Goal: Entertainment & Leisure: Browse casually

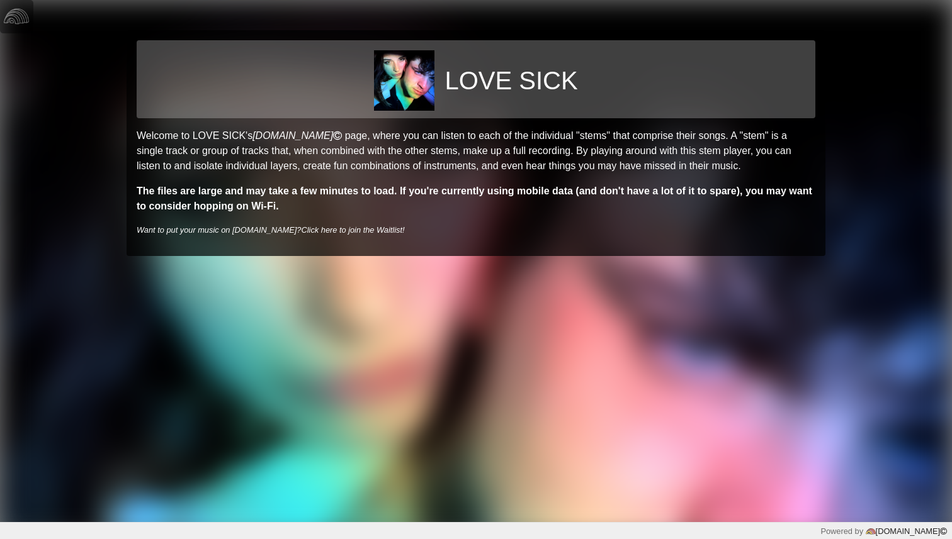
click at [369, 155] on p "Welcome to LOVE SICK's splitter.fm page, where you can listen to each of the in…" at bounding box center [476, 150] width 679 height 45
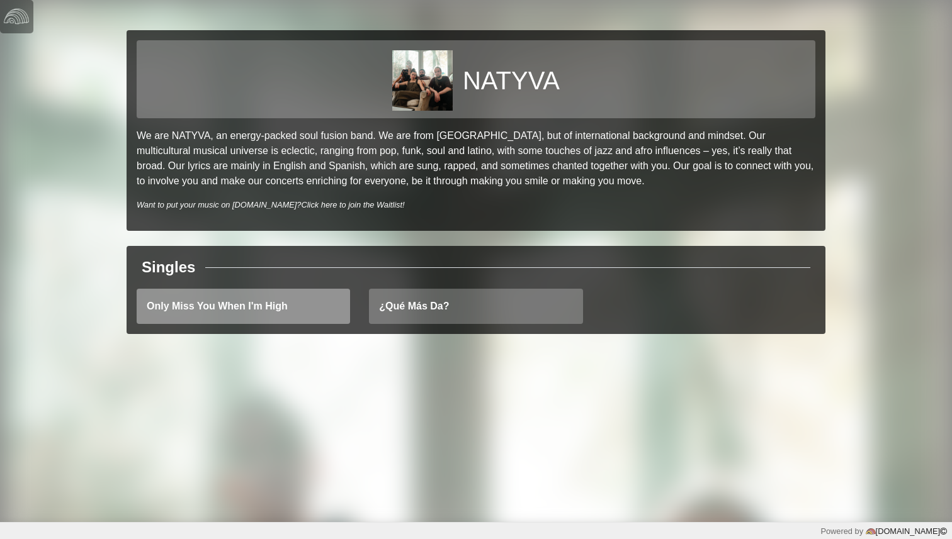
click at [291, 314] on link "Only Miss You When I'm High" at bounding box center [243, 306] width 213 height 35
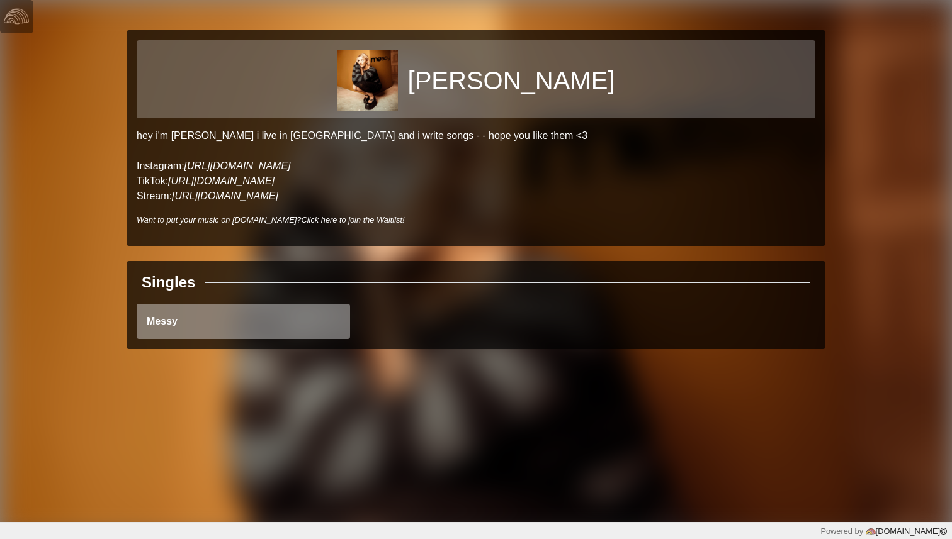
click at [293, 317] on link "Messy" at bounding box center [243, 321] width 213 height 35
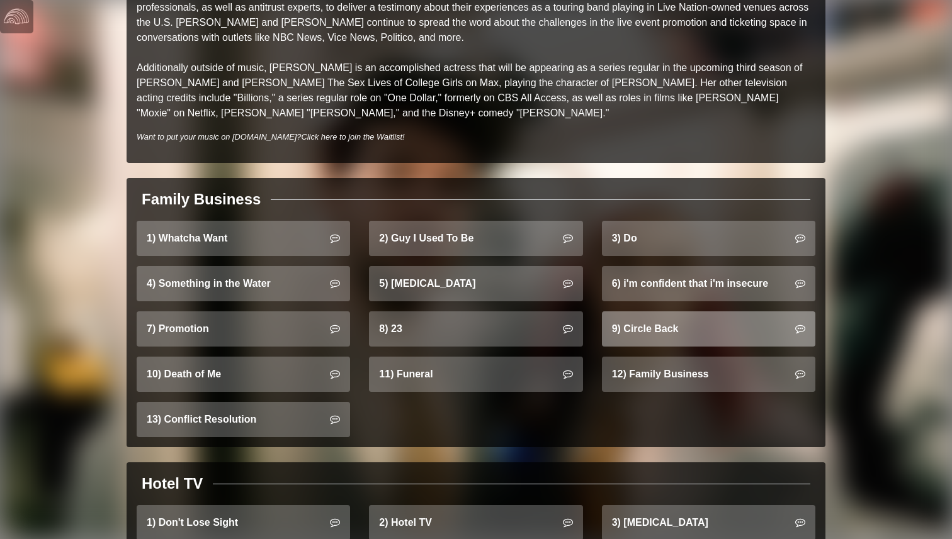
scroll to position [662, 0]
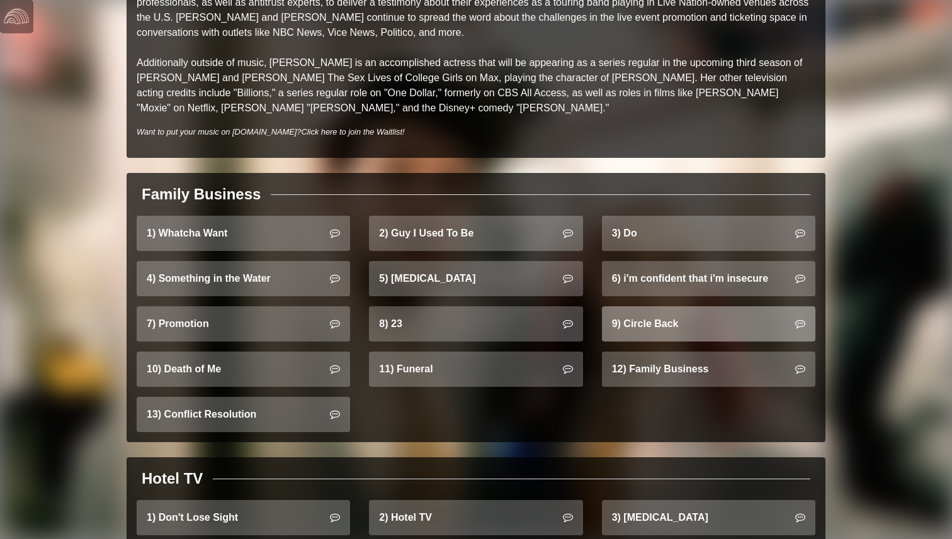
click at [648, 312] on link "9) Circle Back" at bounding box center [708, 324] width 213 height 35
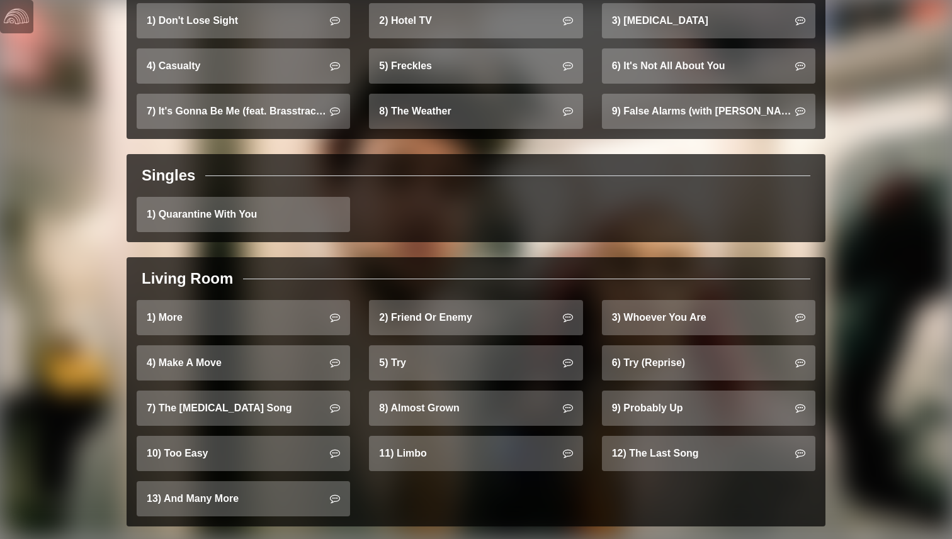
scroll to position [1164, 0]
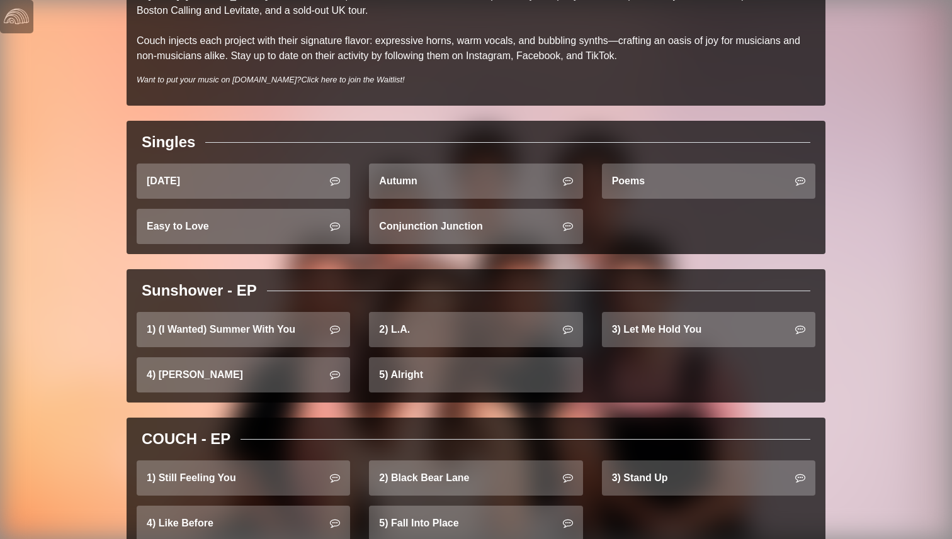
scroll to position [396, 0]
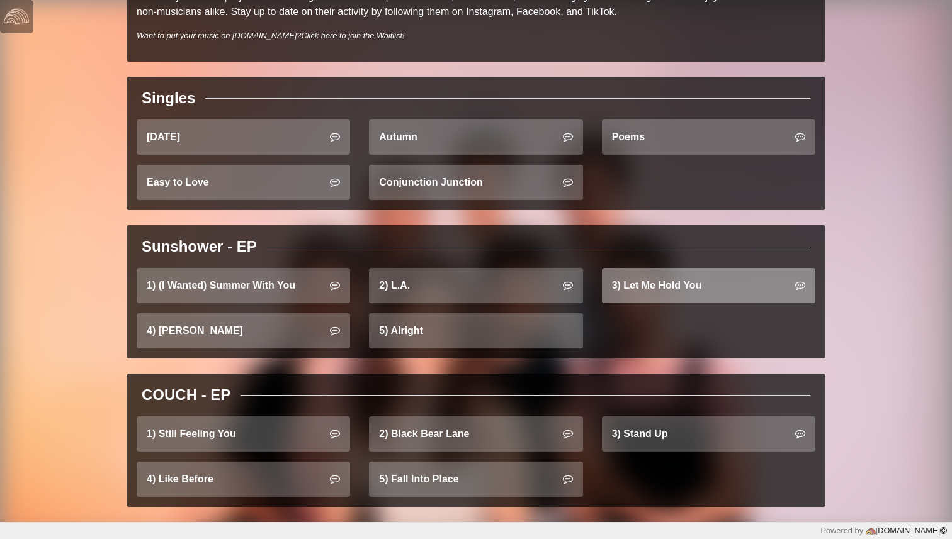
click at [675, 296] on link "3) Let Me Hold You" at bounding box center [708, 285] width 213 height 35
